Goal: Check status: Check status

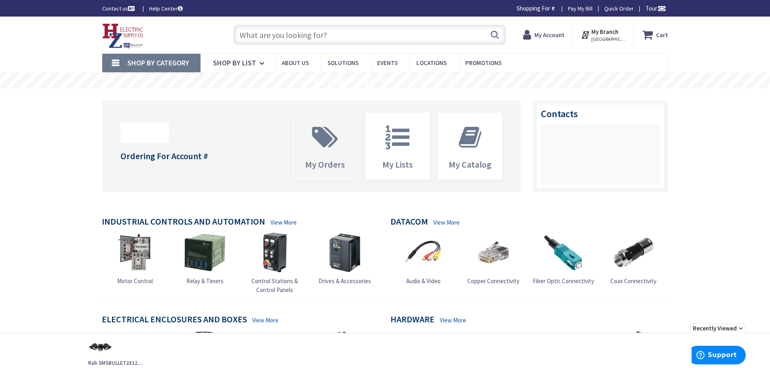
click at [337, 148] on icon at bounding box center [325, 137] width 34 height 24
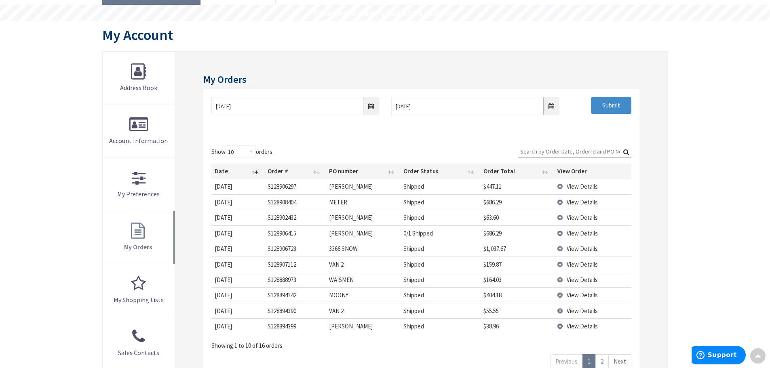
scroll to position [135, 0]
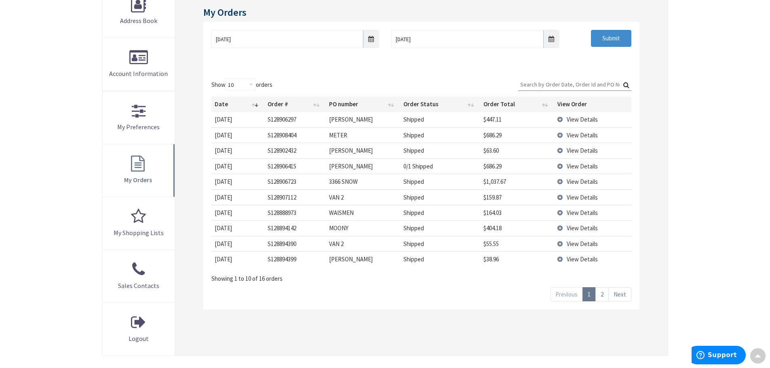
click at [606, 293] on link "2" at bounding box center [602, 294] width 13 height 14
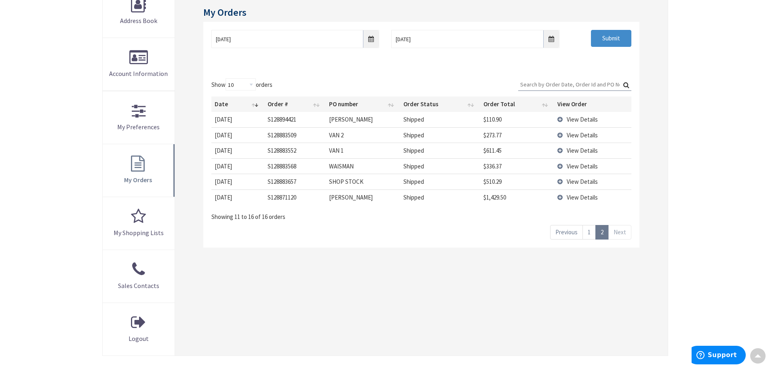
click at [562, 198] on td "View Details" at bounding box center [592, 197] width 77 height 15
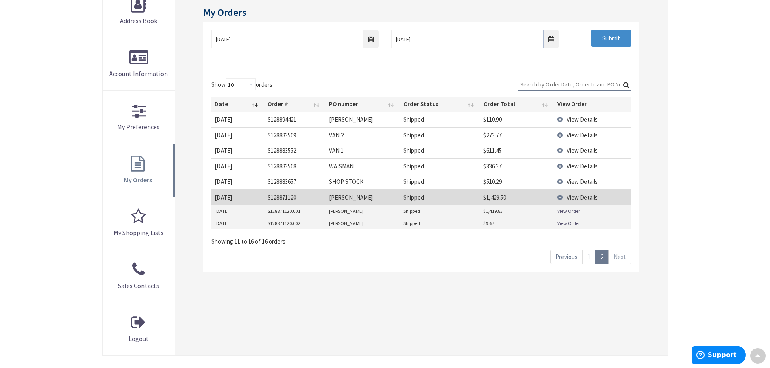
click at [564, 211] on link "View Order" at bounding box center [569, 211] width 23 height 7
click at [692, 116] on div "Skip to Content Toggle Nav Search Cart My Cart Close" at bounding box center [385, 204] width 770 height 645
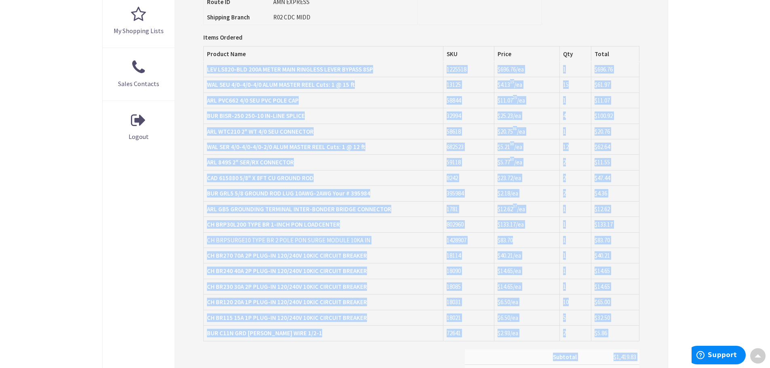
scroll to position [343, 0]
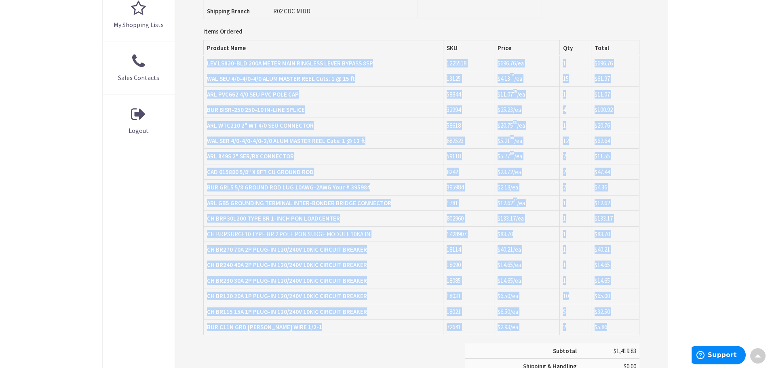
drag, startPoint x: 206, startPoint y: 68, endPoint x: 613, endPoint y: 326, distance: 481.9
click at [613, 326] on tbody "LEV LS820-BLD 200A METER MAIN RINGLESS LEVER BYPASS 8SP 1225518 $696.76 /ea 1 $…" at bounding box center [421, 195] width 435 height 279
copy tbody "LEV LS820-BLD 200A METER MAIN RINGLESS LEVER BYPASS 8SP 1225518 $696.76 /ea 1 $…"
